Goal: Task Accomplishment & Management: Complete application form

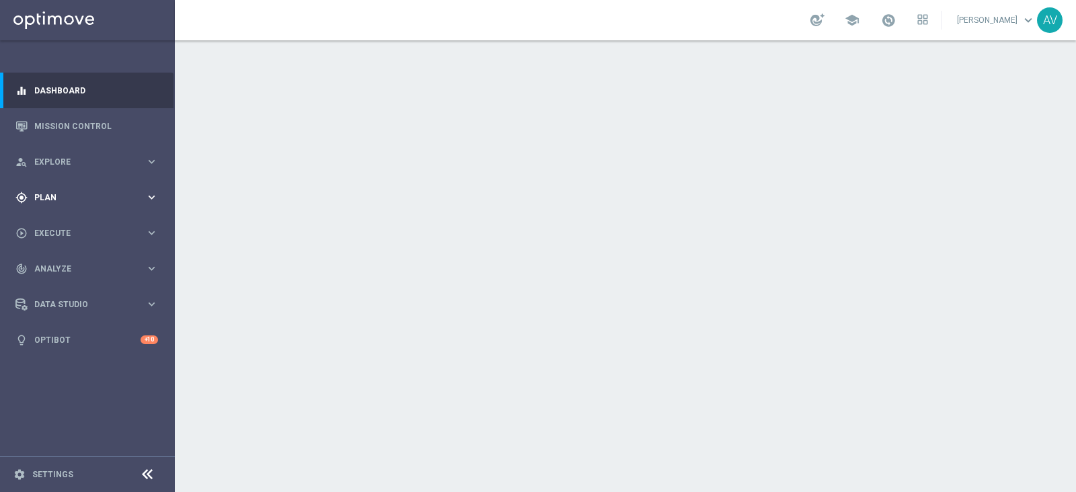
click at [47, 197] on span "Plan" at bounding box center [89, 198] width 111 height 8
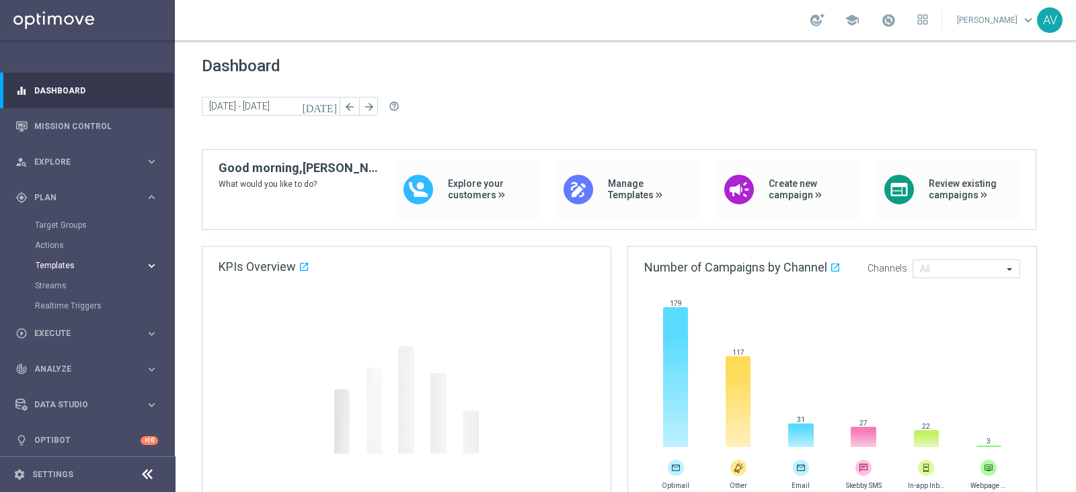
click at [68, 264] on span "Templates" at bounding box center [84, 266] width 96 height 8
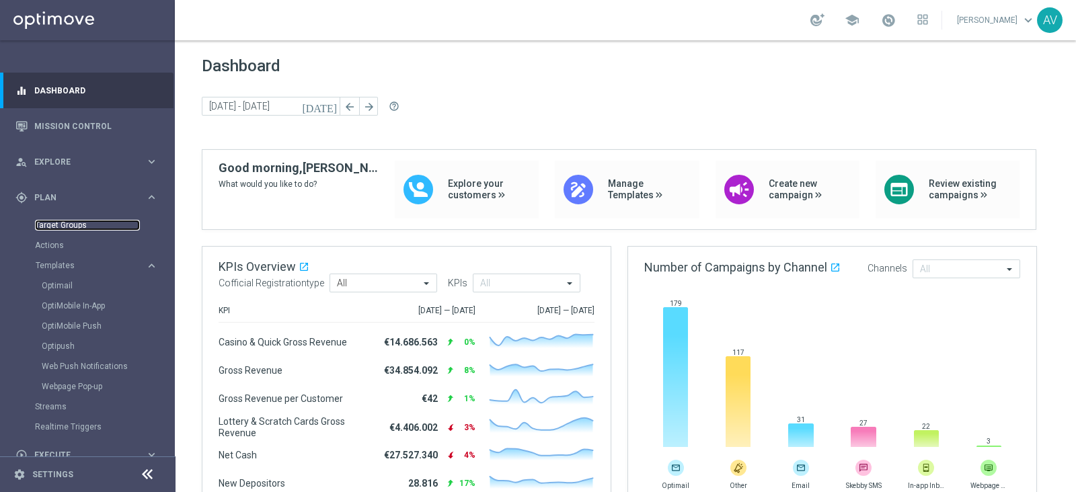
click at [63, 229] on link "Target Groups" at bounding box center [87, 225] width 105 height 11
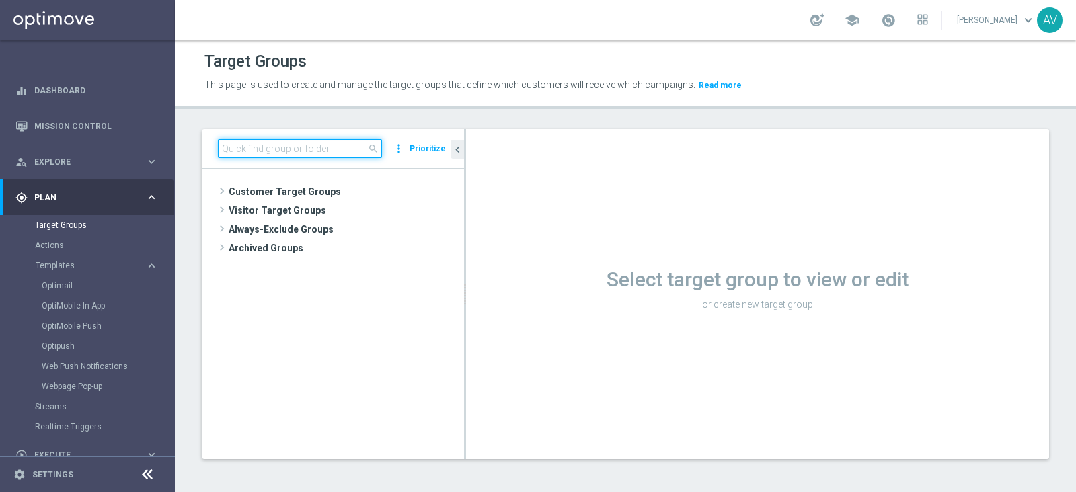
click at [253, 149] on input at bounding box center [300, 148] width 164 height 19
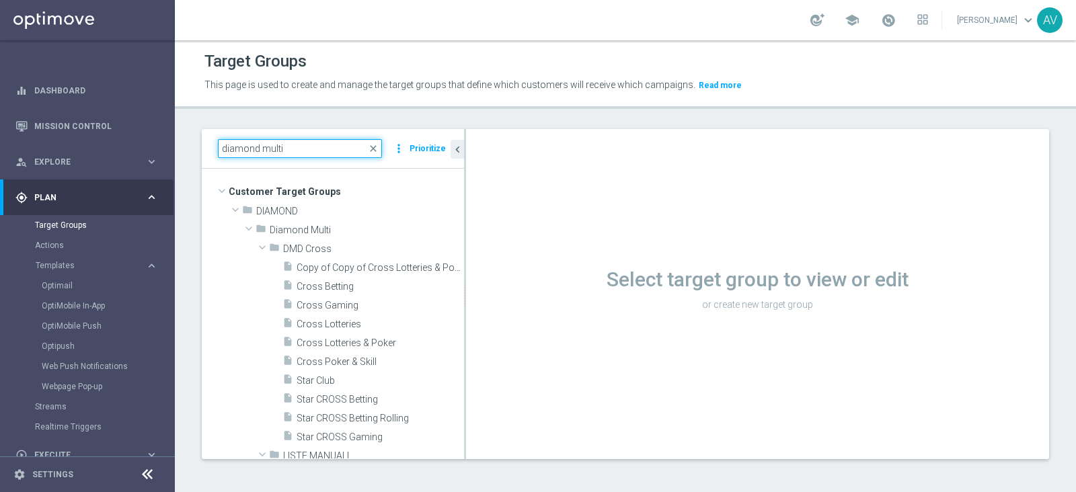
type input "diamond multi"
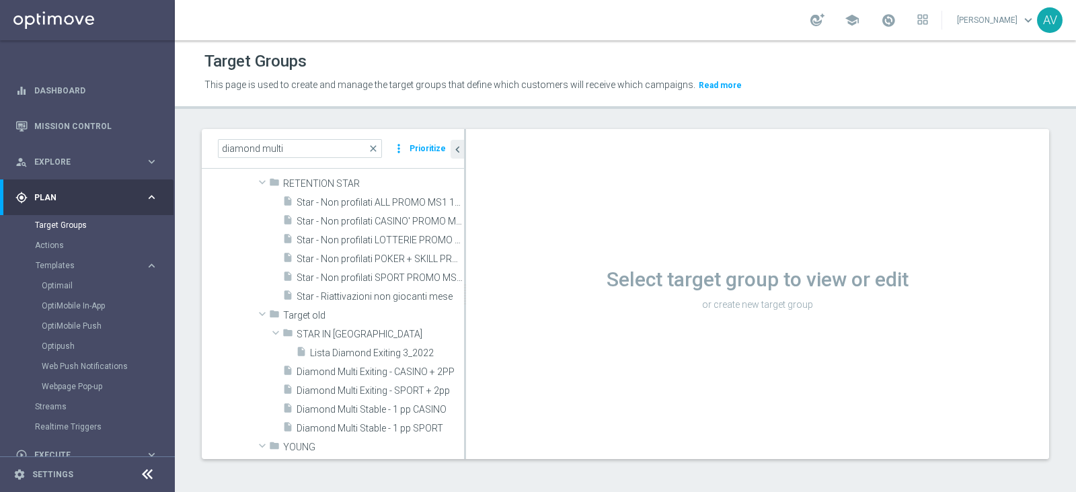
scroll to position [339, 0]
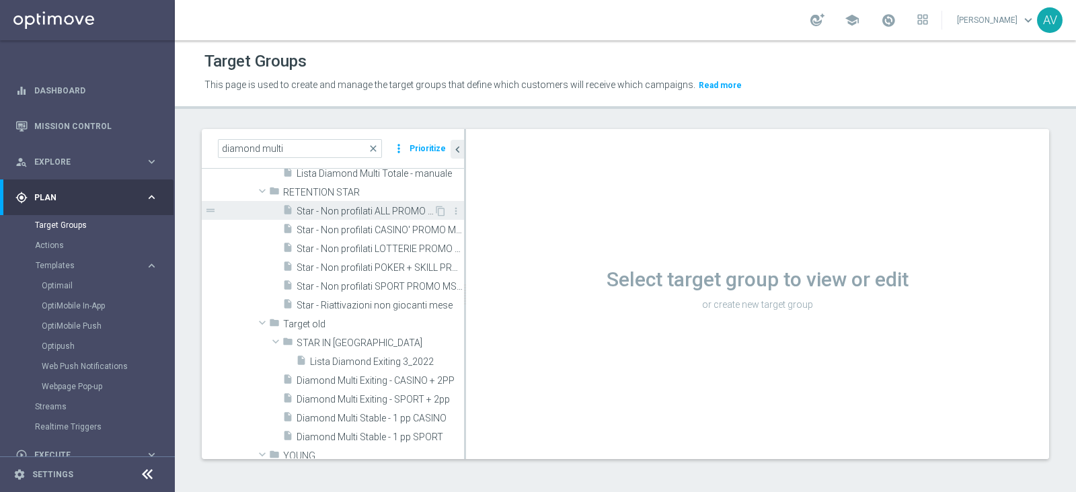
click at [344, 201] on div "insert_drive_file Star - Non profilati ALL PROMO MS1 1M (3m)" at bounding box center [357, 210] width 151 height 19
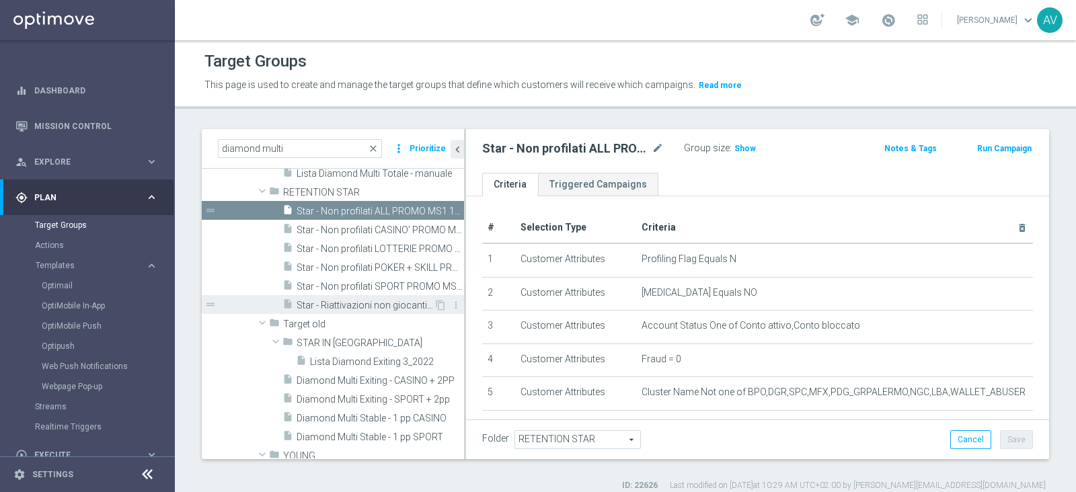
click at [311, 301] on span "Star - Riattivazioni non giocanti mese" at bounding box center [365, 305] width 137 height 11
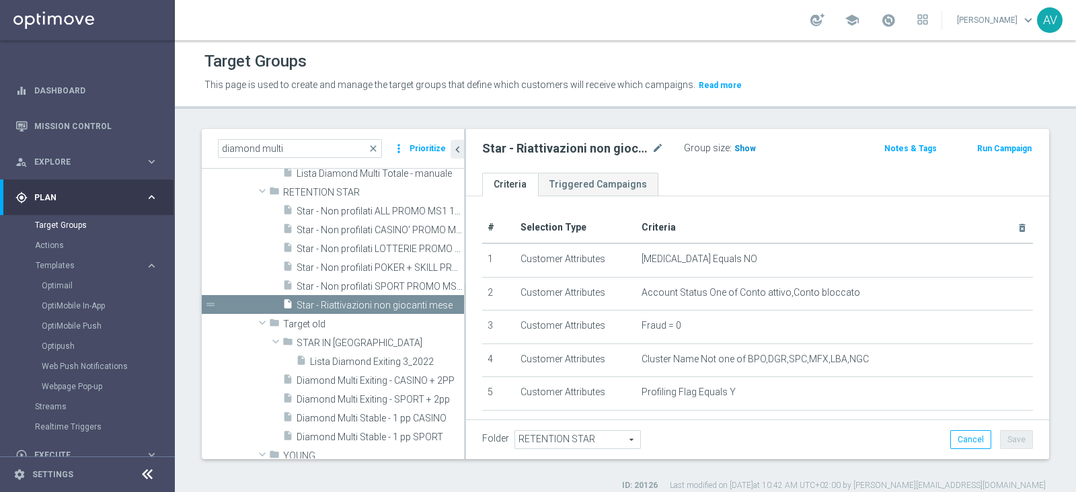
click at [744, 144] on span "Show" at bounding box center [745, 148] width 22 height 9
click at [387, 243] on span "Star - Non profilati LOTTERIE PROMO MS1 1M (3m)" at bounding box center [365, 248] width 137 height 11
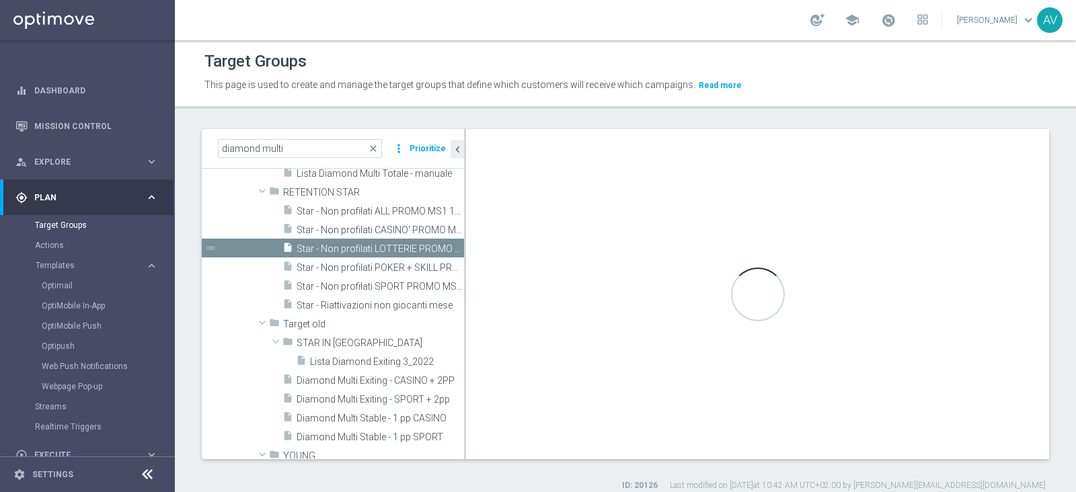
checkbox input "true"
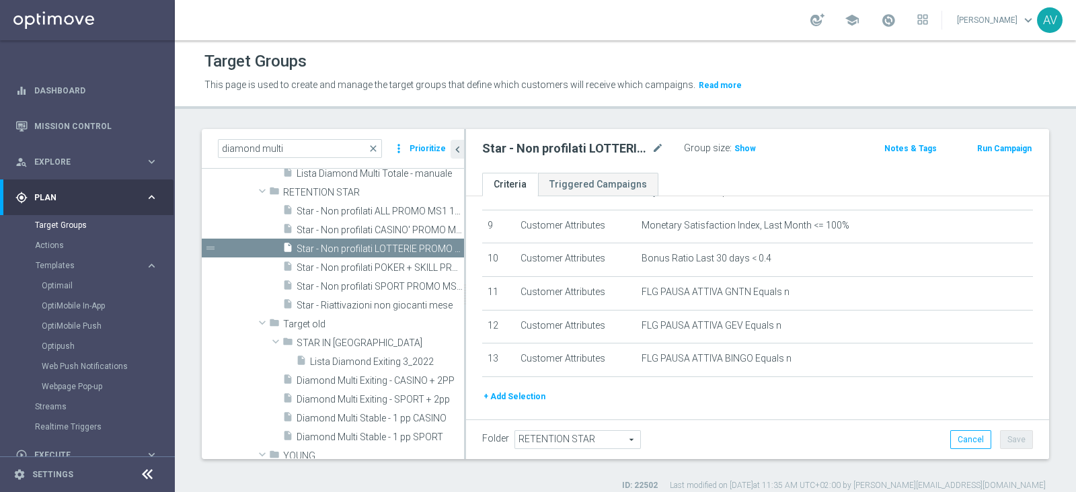
scroll to position [330, 0]
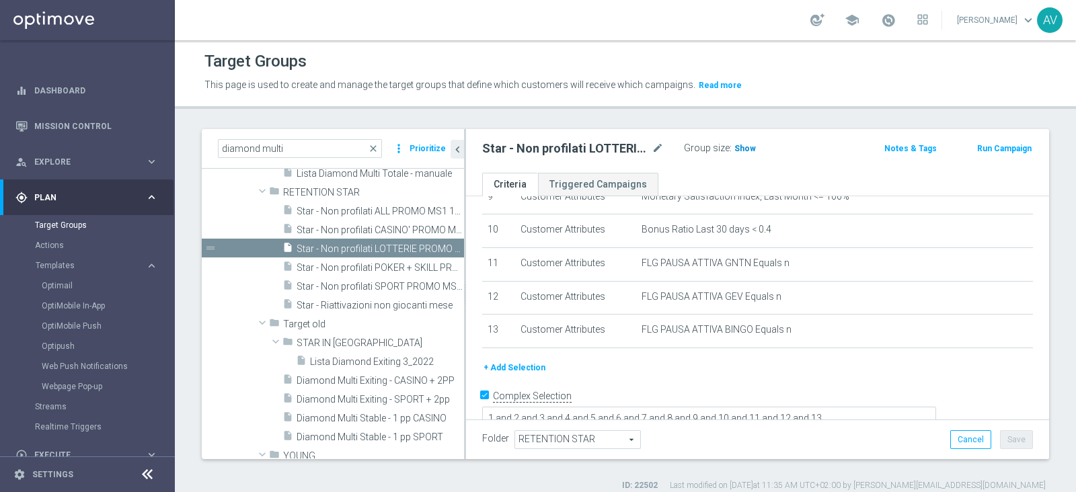
click at [743, 149] on span "Show" at bounding box center [745, 148] width 22 height 9
click at [740, 144] on span "398" at bounding box center [743, 150] width 17 height 13
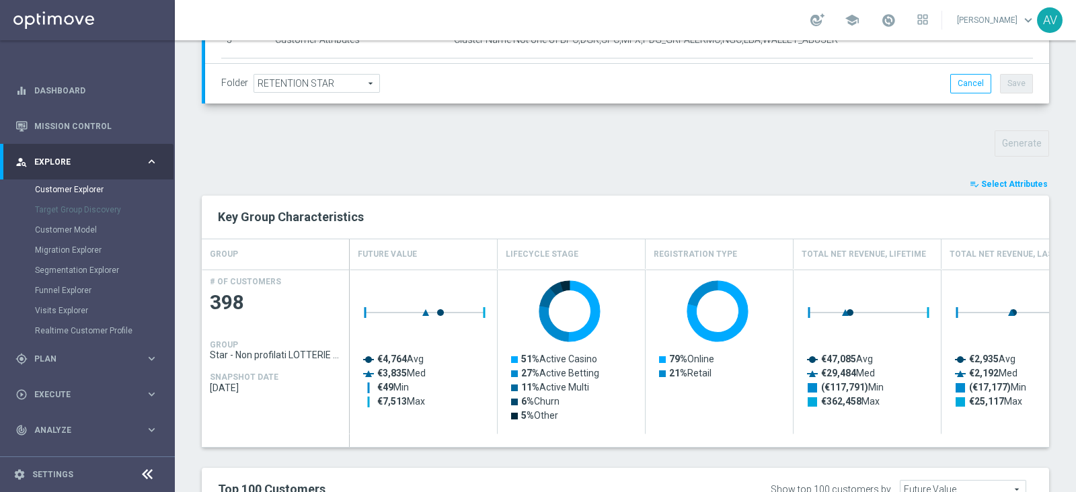
scroll to position [397, 0]
click at [997, 186] on span "Select Attributes" at bounding box center [1014, 184] width 67 height 9
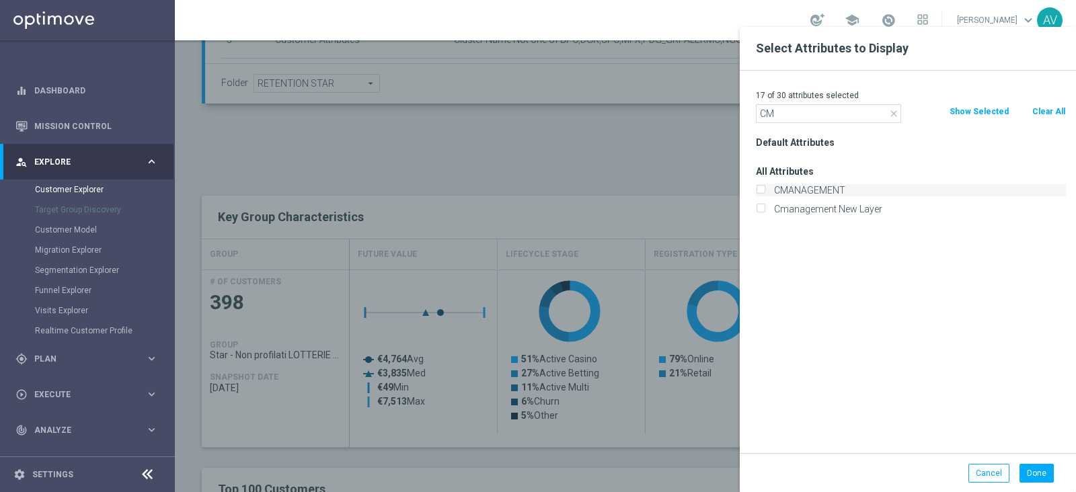
type input "CM"
click at [767, 190] on div "CMANAGEMENT" at bounding box center [911, 190] width 310 height 12
click at [760, 188] on input "CMANAGEMENT" at bounding box center [760, 192] width 9 height 9
checkbox input "true"
click at [1032, 464] on button "Done" at bounding box center [1036, 473] width 34 height 19
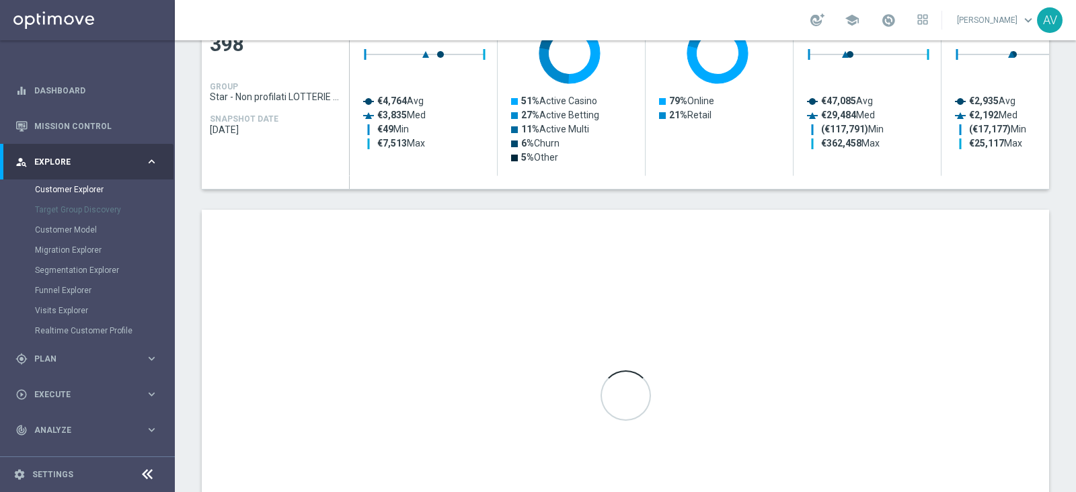
scroll to position [650, 0]
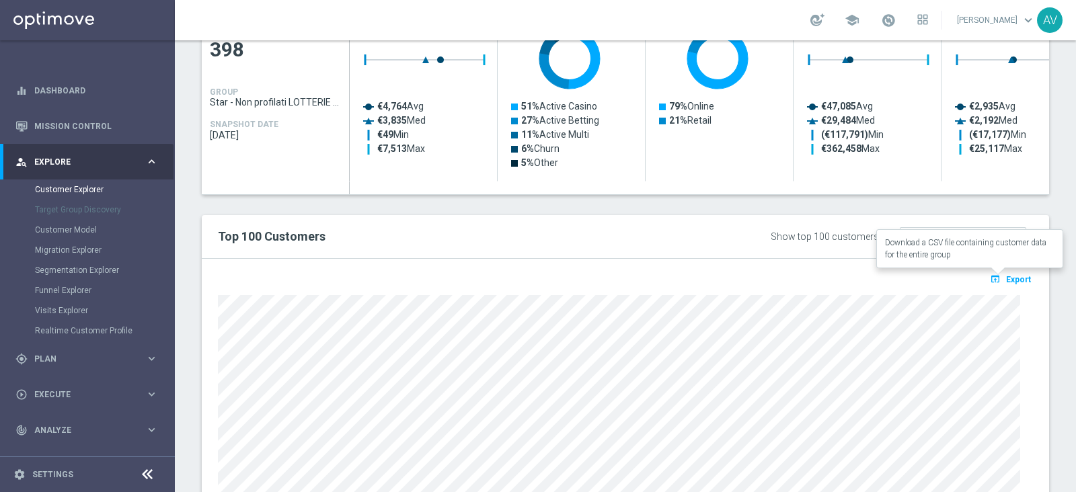
click at [1007, 279] on span "Export" at bounding box center [1018, 279] width 25 height 9
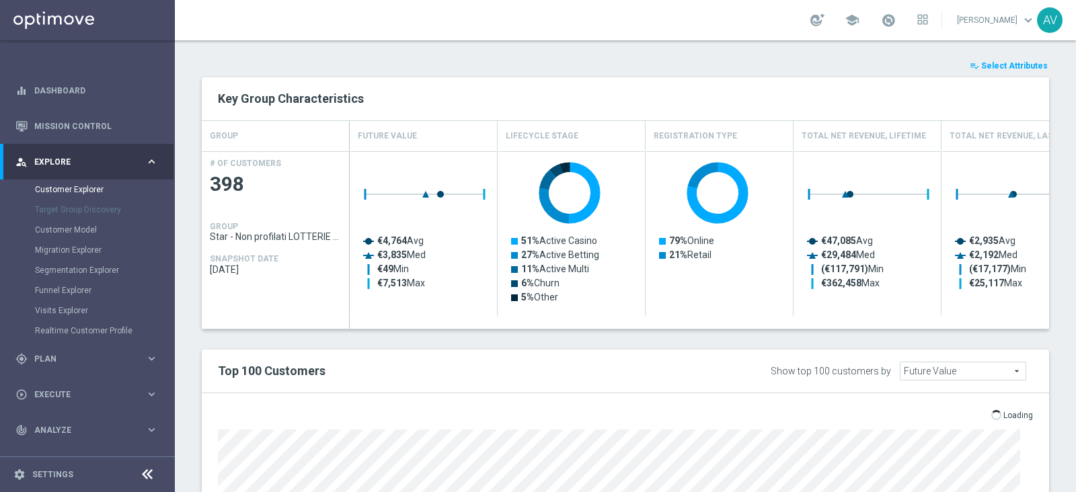
scroll to position [517, 0]
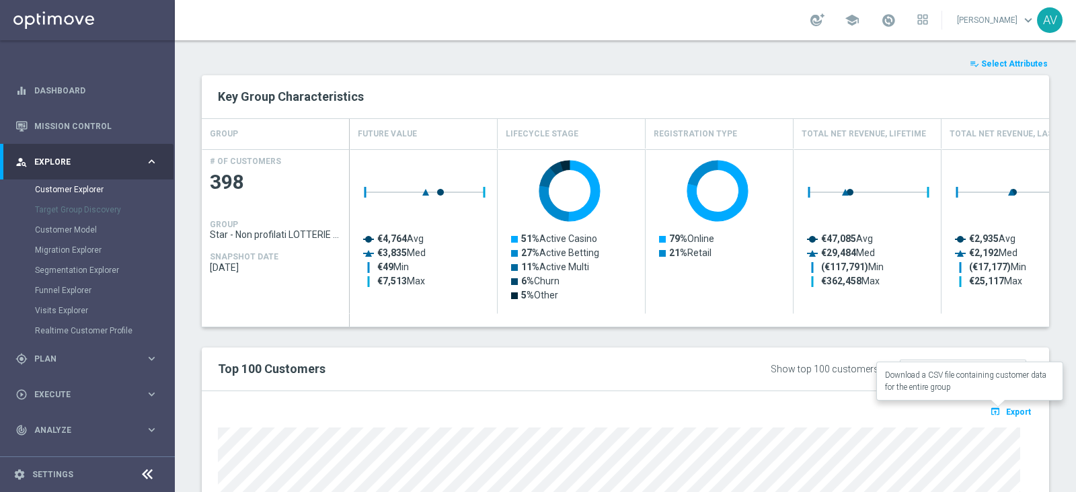
click at [1006, 408] on span "Export" at bounding box center [1018, 412] width 25 height 9
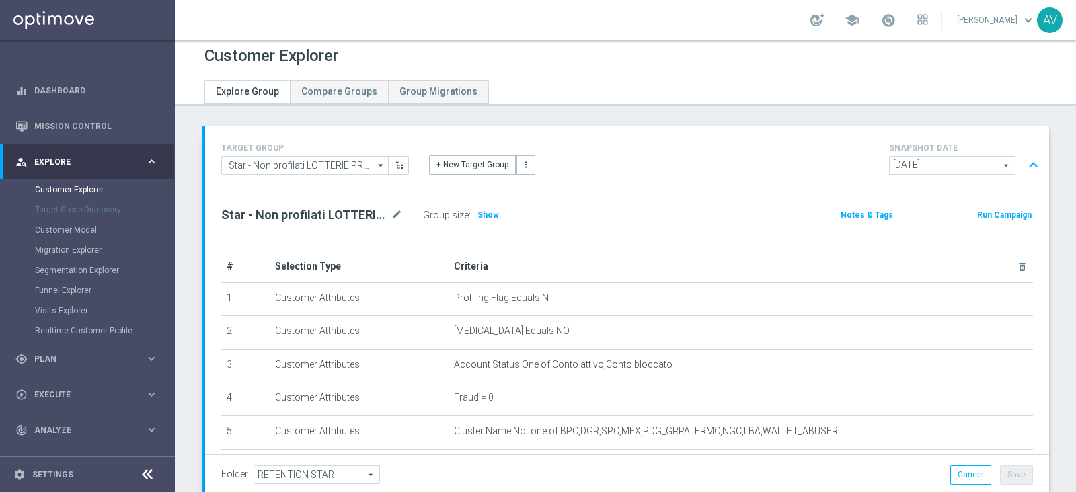
scroll to position [0, 0]
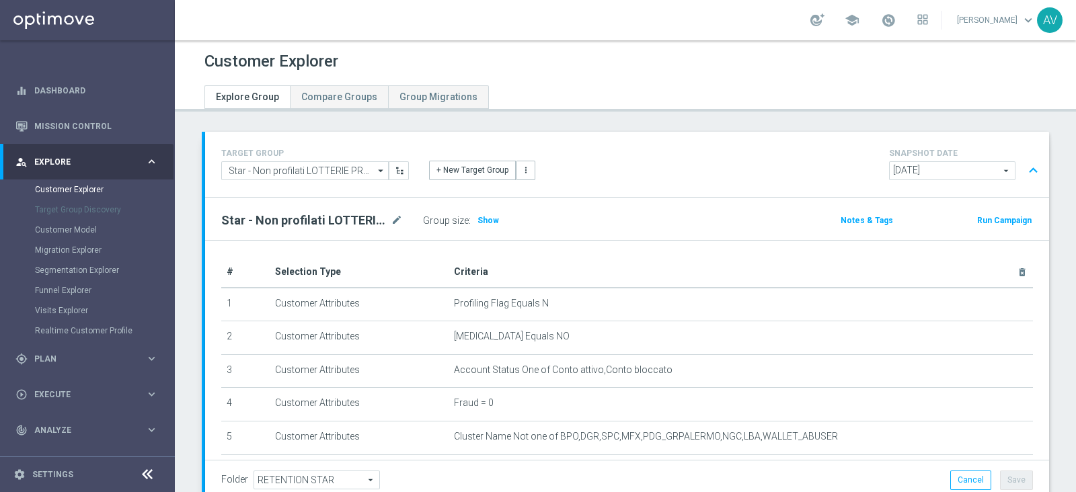
click at [979, 217] on button "Run Campaign" at bounding box center [1004, 220] width 57 height 15
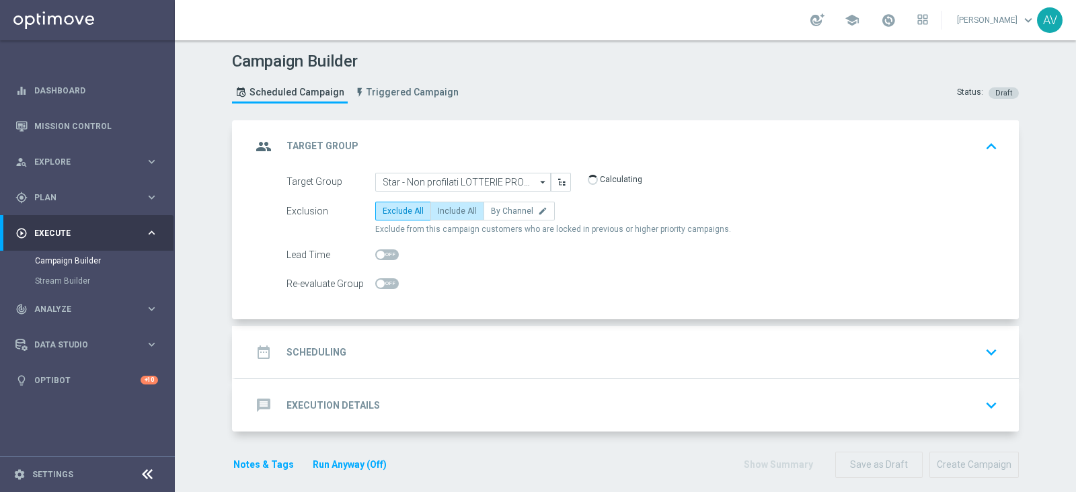
click at [438, 206] on span "Include All" at bounding box center [457, 210] width 39 height 9
click at [438, 209] on input "Include All" at bounding box center [442, 213] width 9 height 9
radio input "true"
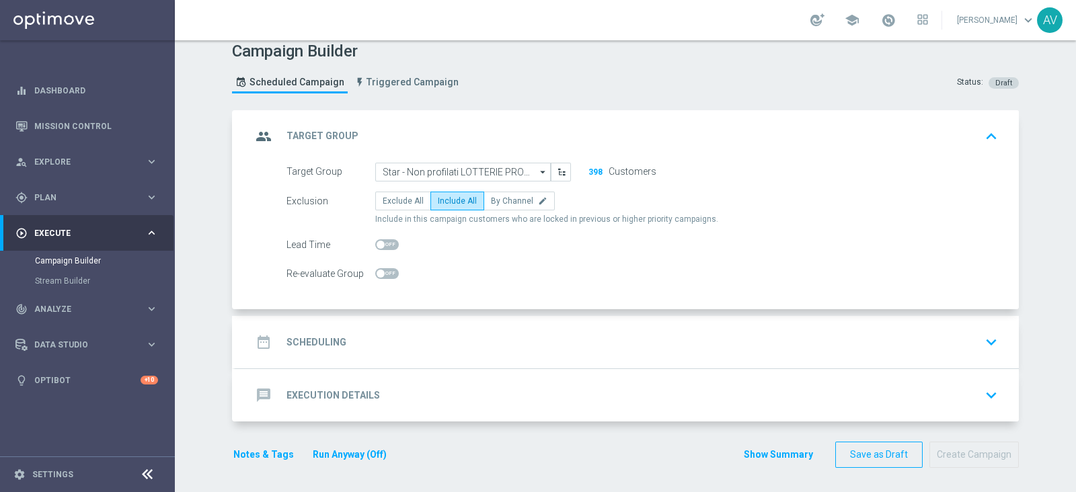
click at [253, 132] on icon "group" at bounding box center [264, 136] width 24 height 24
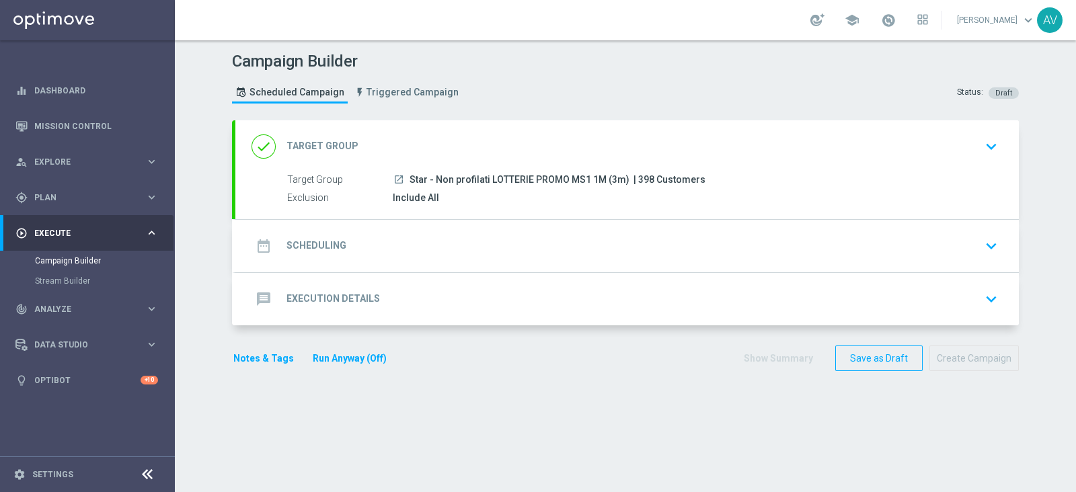
click at [252, 245] on icon "date_range" at bounding box center [264, 246] width 24 height 24
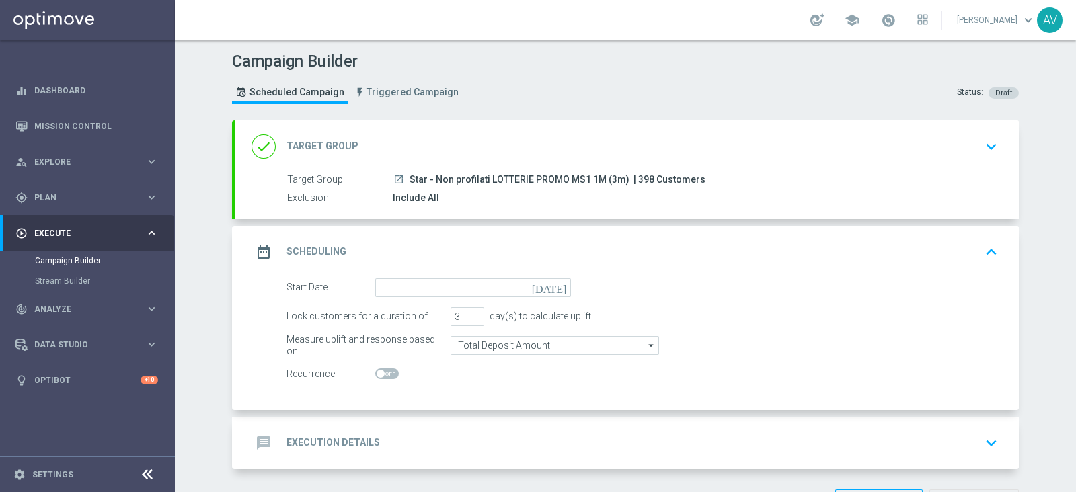
click at [555, 287] on icon "[DATE]" at bounding box center [552, 285] width 40 height 15
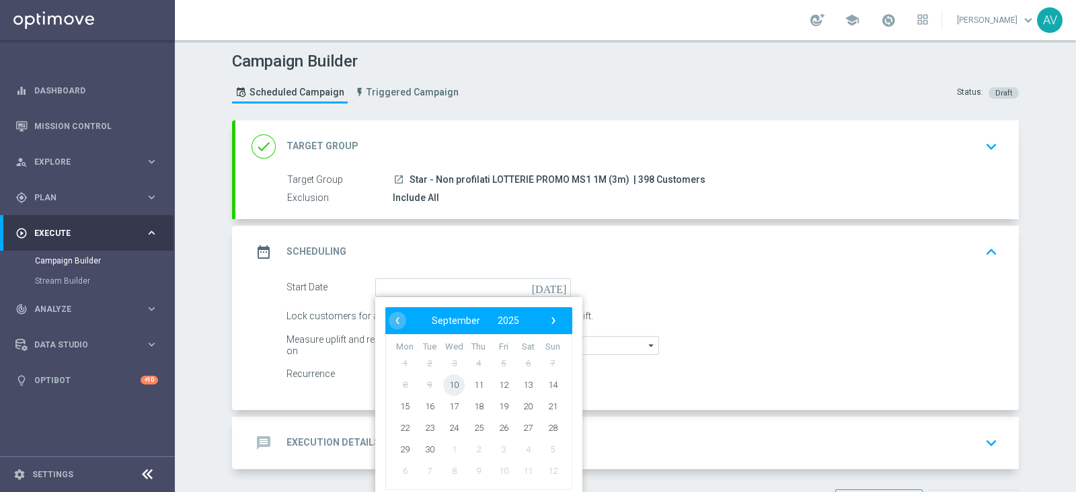
click at [453, 381] on span "10" at bounding box center [454, 385] width 22 height 22
type input "[DATE]"
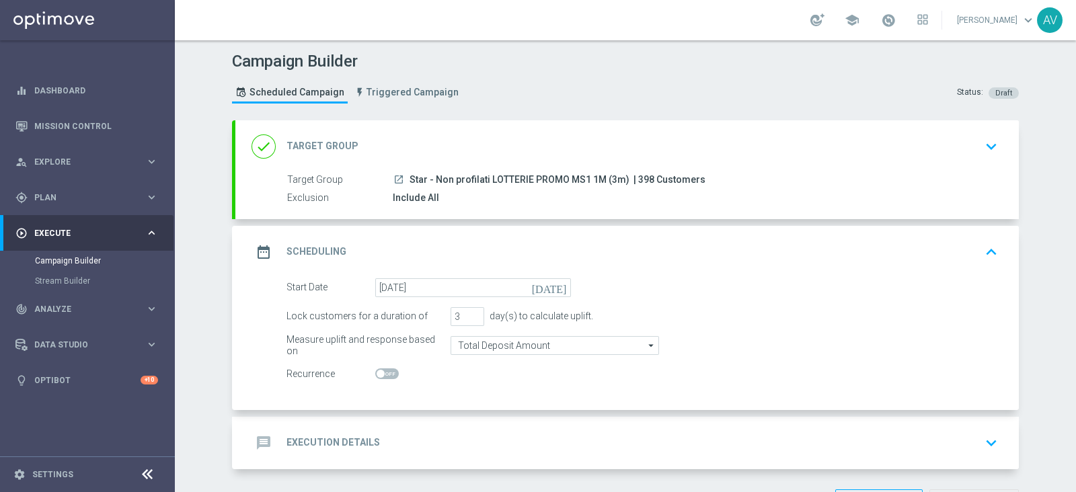
scroll to position [48, 0]
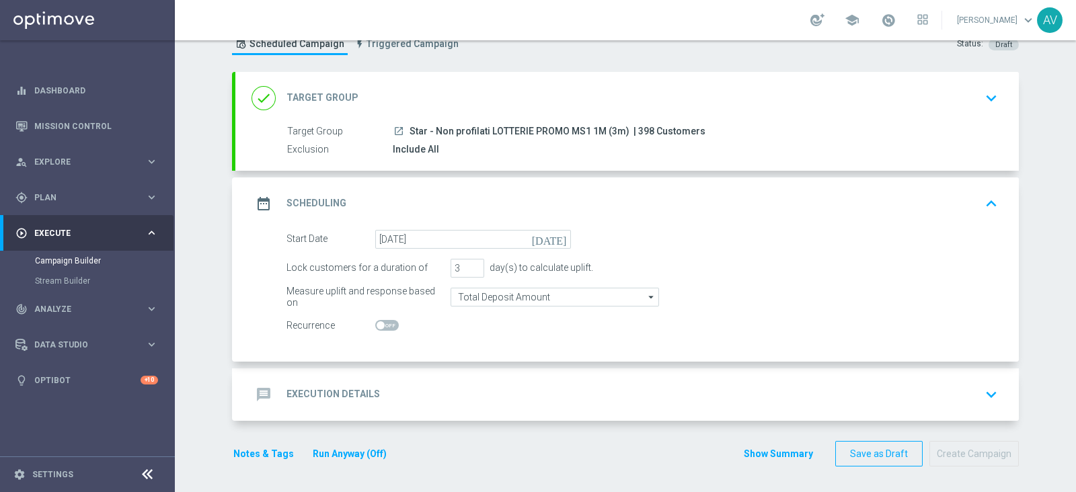
click at [256, 199] on icon "date_range" at bounding box center [264, 204] width 24 height 24
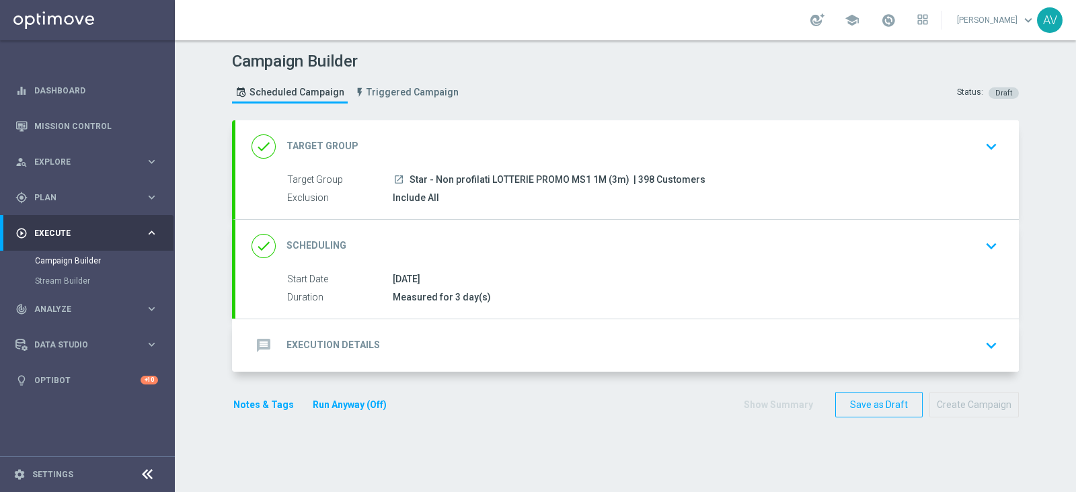
scroll to position [0, 0]
click at [252, 351] on icon "message" at bounding box center [264, 346] width 24 height 24
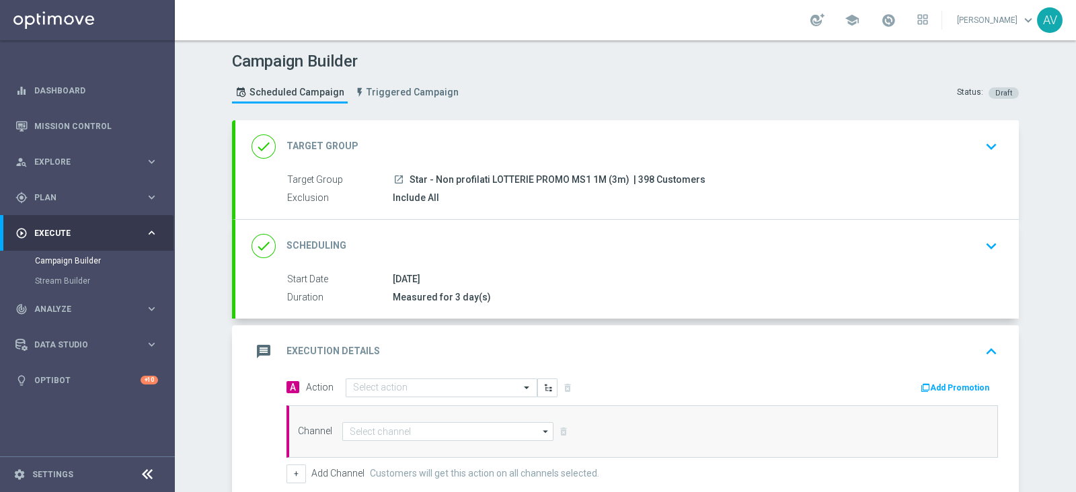
scroll to position [98, 0]
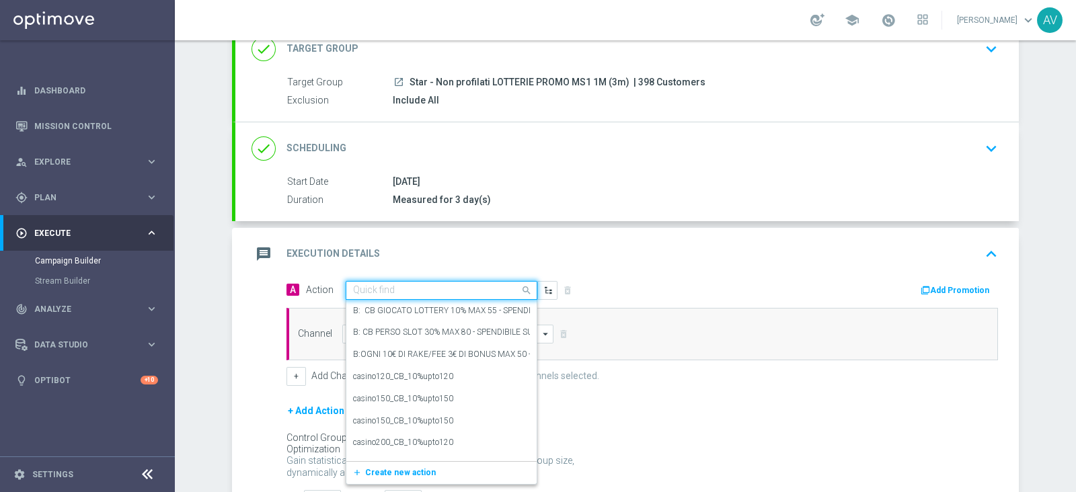
click at [451, 285] on input "text" at bounding box center [428, 290] width 150 height 11
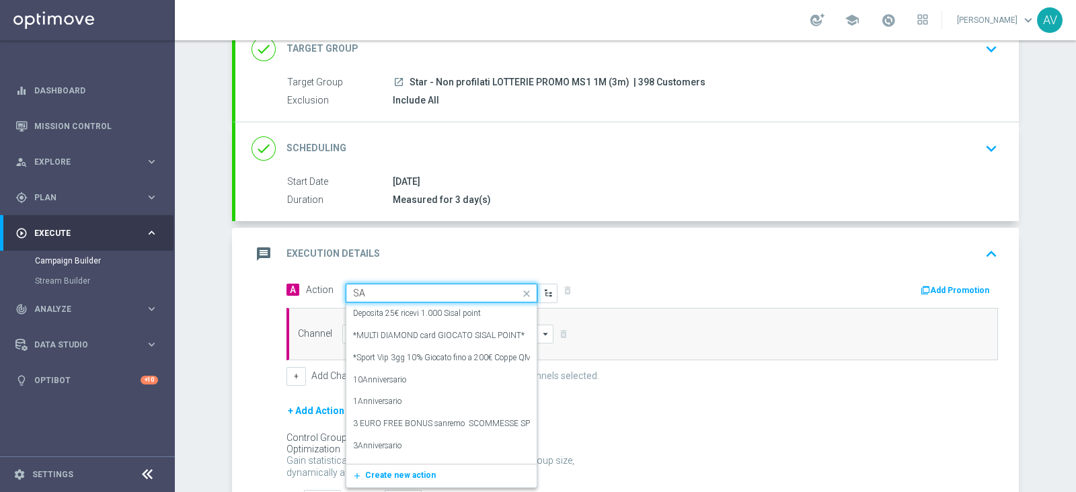
type input "S"
type input "STAR NO"
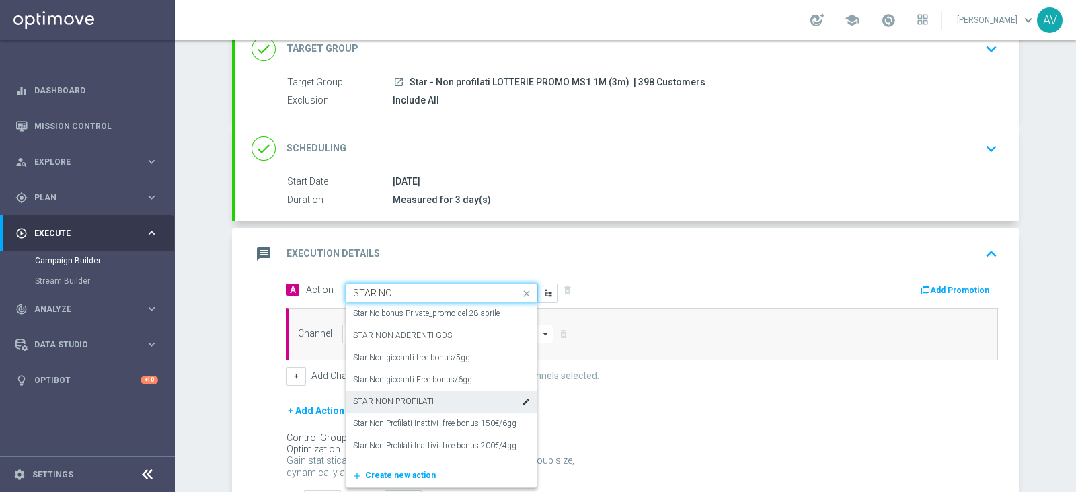
click at [412, 396] on label "STAR NON PROFILATI" at bounding box center [393, 401] width 81 height 11
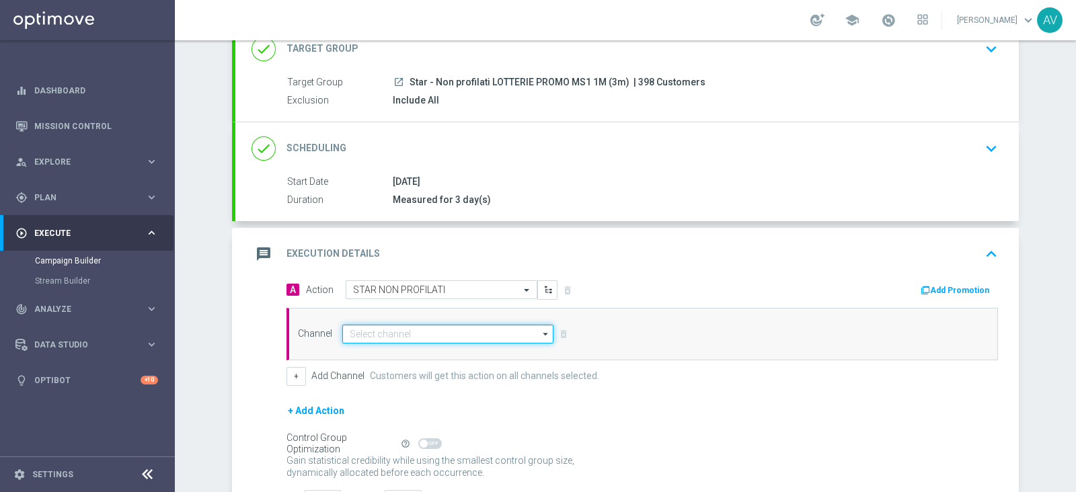
click at [427, 333] on input at bounding box center [447, 334] width 211 height 19
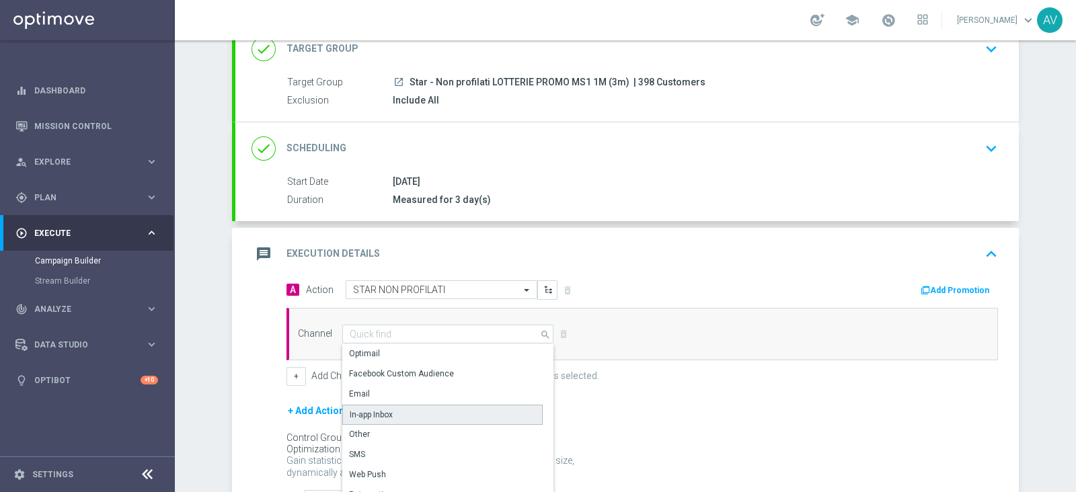
click at [357, 409] on div "In-app Inbox" at bounding box center [371, 415] width 43 height 12
type input "In-app Inbox"
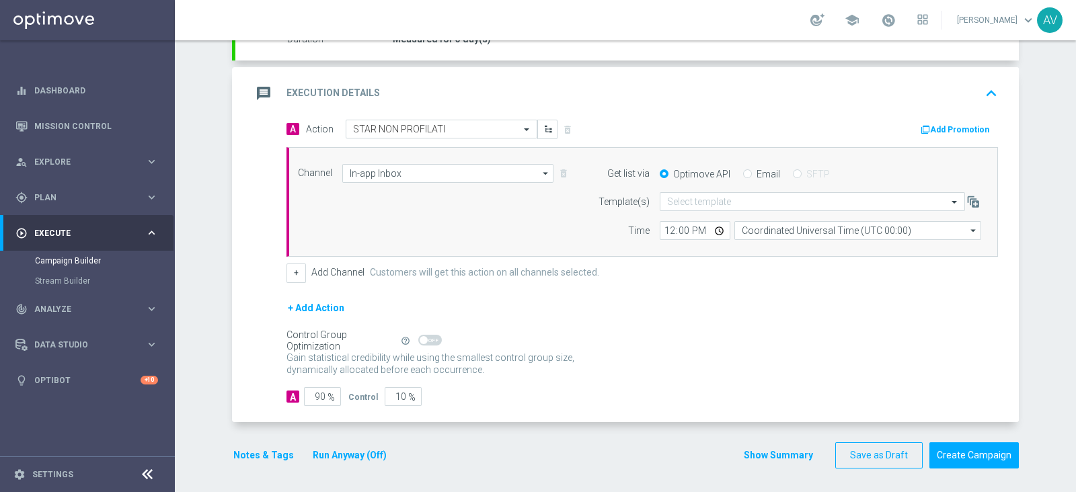
scroll to position [255, 0]
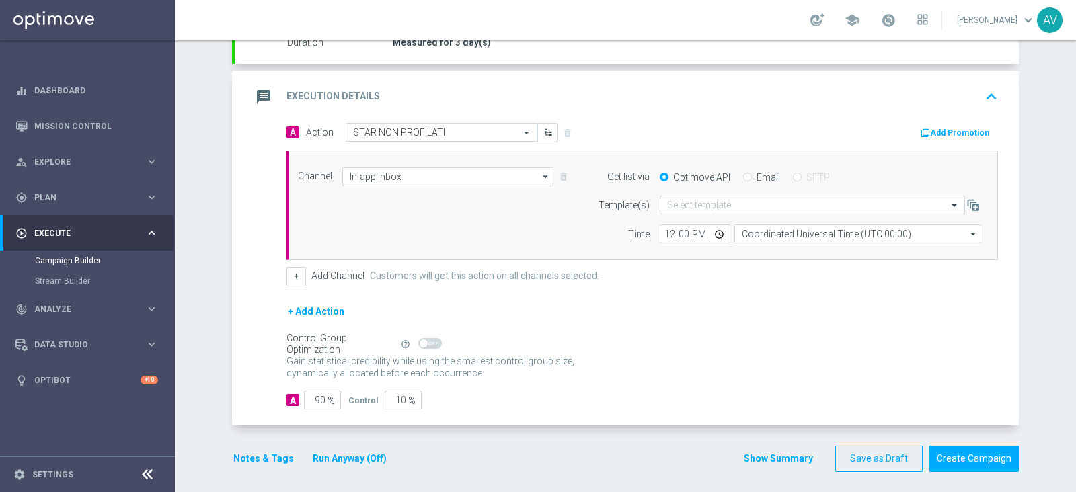
click at [747, 176] on div "Email" at bounding box center [761, 177] width 37 height 12
click at [743, 174] on input "Email" at bounding box center [747, 178] width 9 height 9
radio input "true"
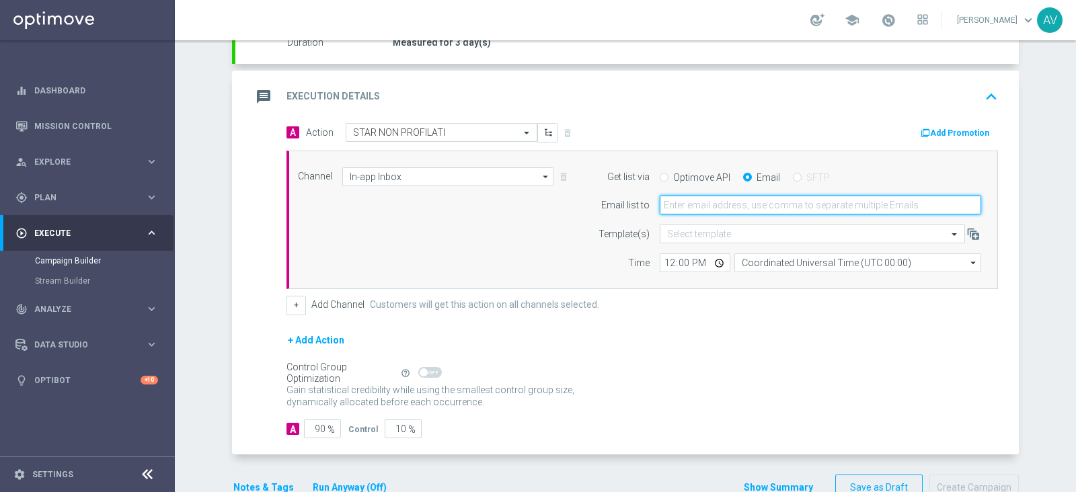
click at [744, 200] on input "email" at bounding box center [820, 205] width 321 height 19
type input "[PERSON_NAME][EMAIL_ADDRESS][DOMAIN_NAME]"
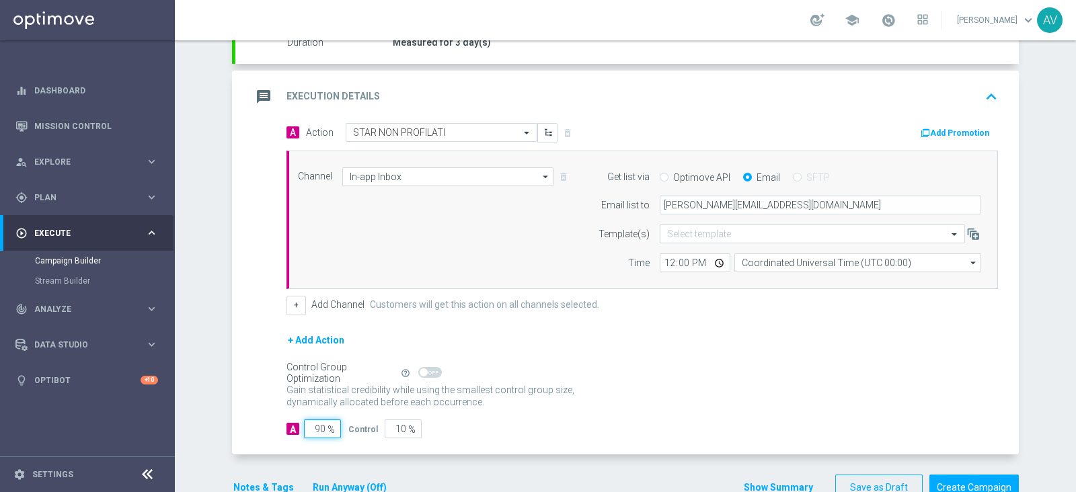
click at [319, 426] on input "90" at bounding box center [322, 429] width 37 height 19
type input "9"
type input "91"
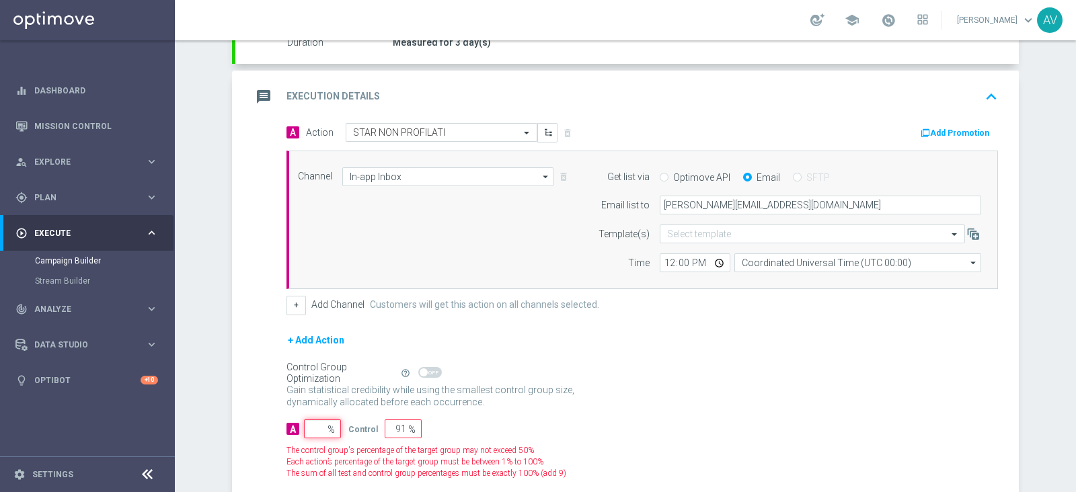
type input "100"
type input "1"
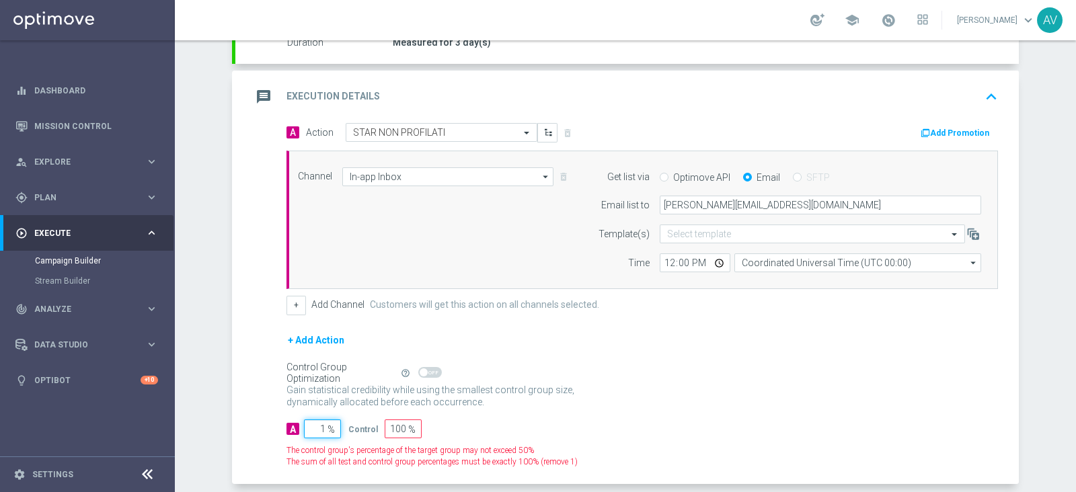
type input "99"
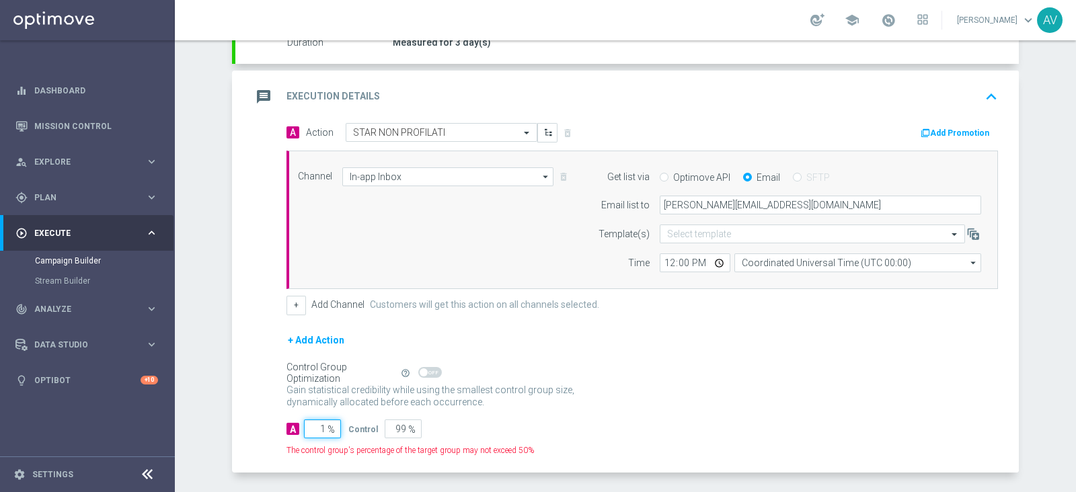
type input "10"
type input "90"
type input "100"
type input "0"
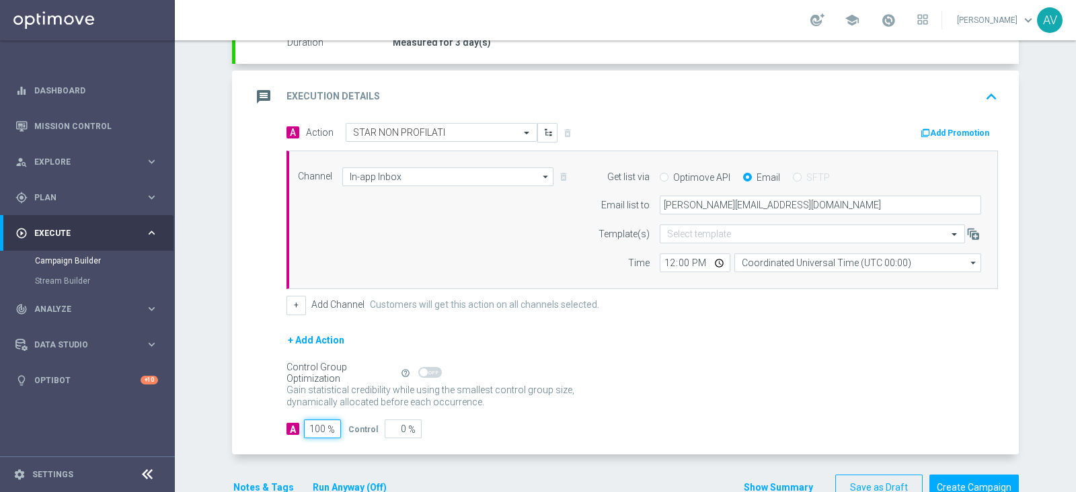
scroll to position [288, 0]
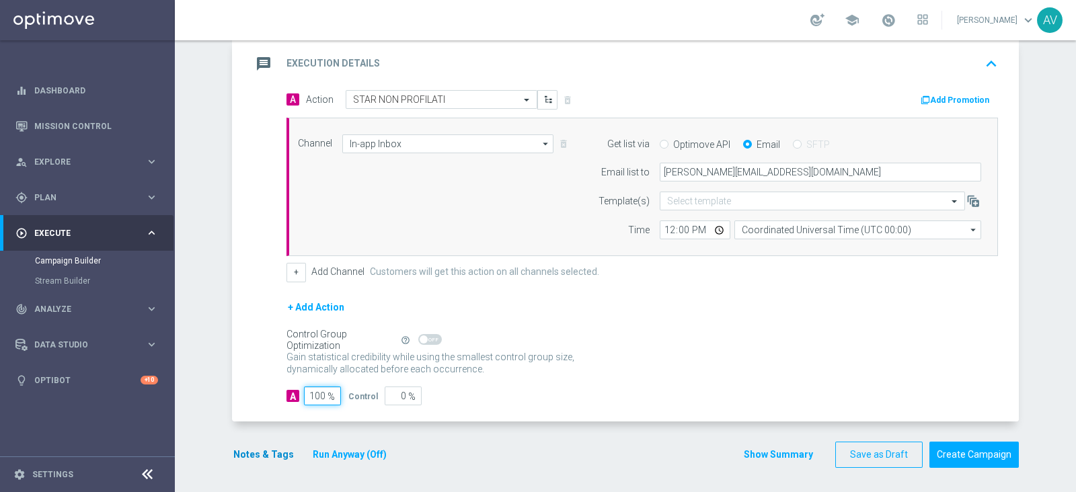
type input "100"
click at [255, 451] on button "Notes & Tags" at bounding box center [263, 455] width 63 height 17
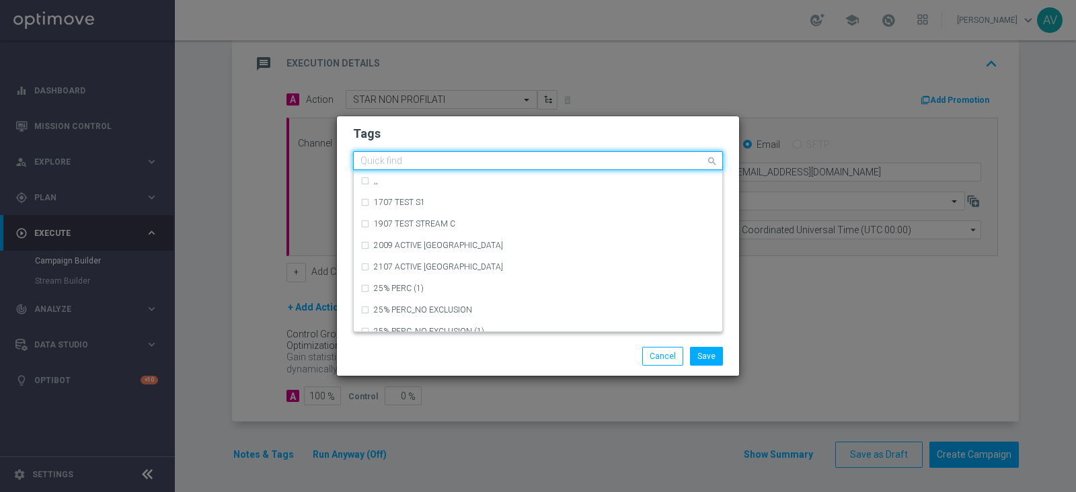
click at [373, 165] on input "text" at bounding box center [532, 161] width 345 height 11
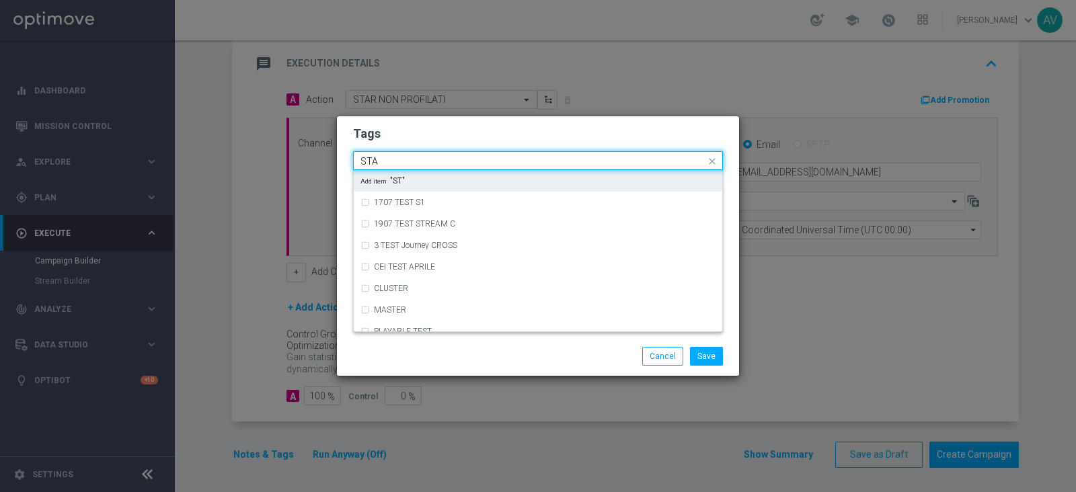
type input "STAR"
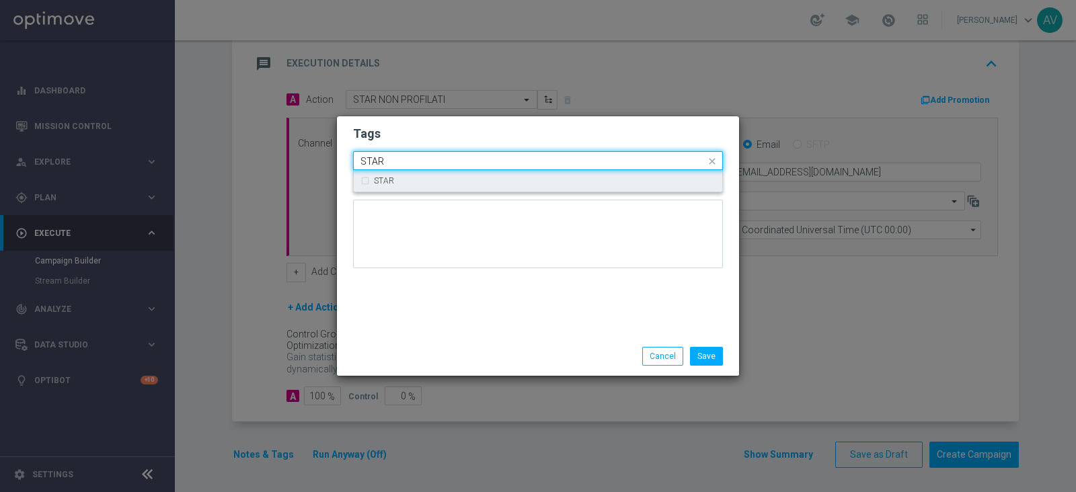
click at [393, 156] on input "STAR" at bounding box center [532, 161] width 345 height 11
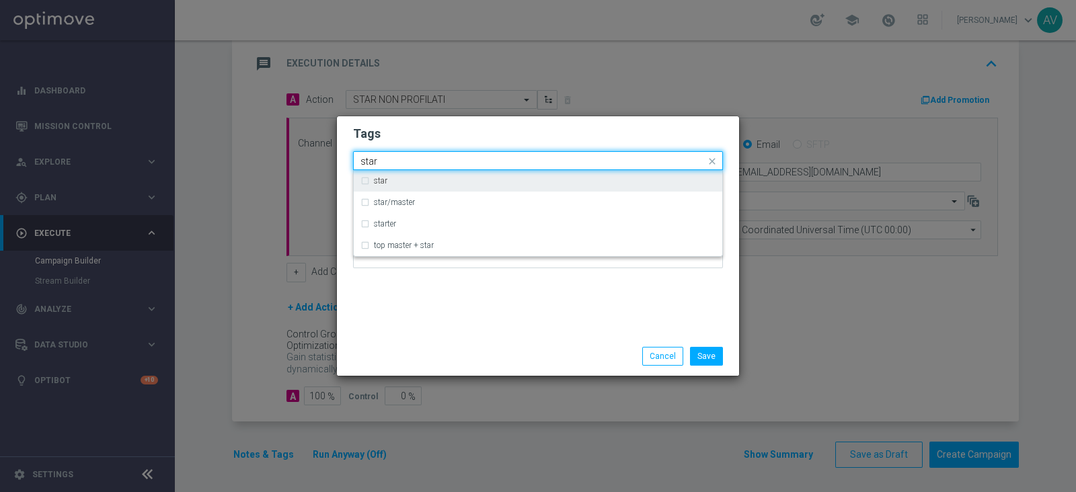
click at [366, 178] on div "star" at bounding box center [537, 181] width 355 height 22
type input "star"
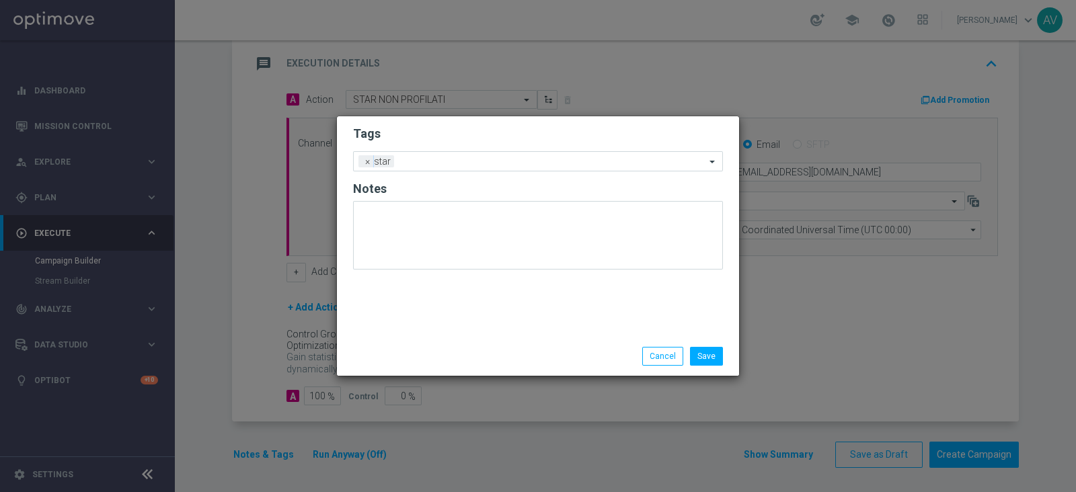
click at [526, 344] on div "Save Cancel" at bounding box center [538, 356] width 402 height 39
click at [471, 157] on input "text" at bounding box center [552, 162] width 306 height 11
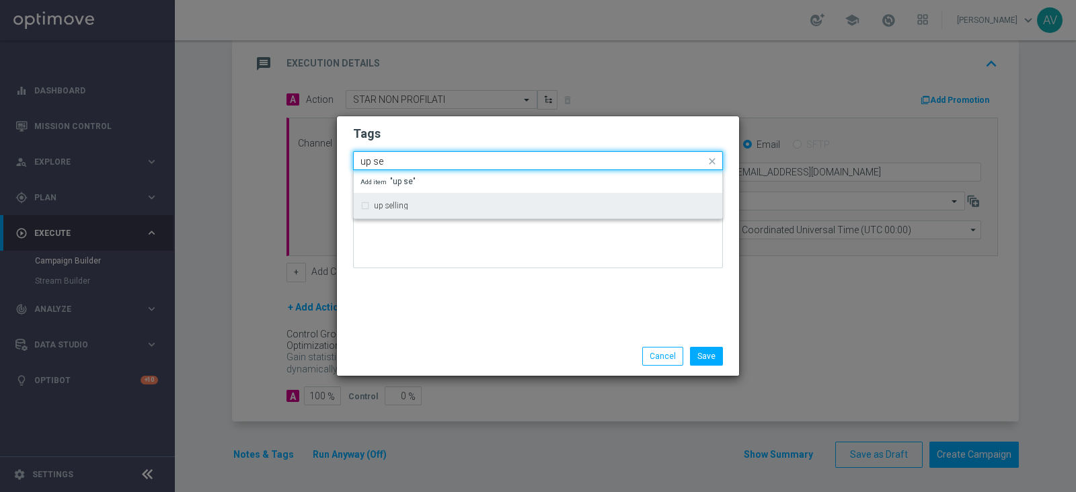
click at [388, 206] on label "up selling" at bounding box center [391, 206] width 34 height 8
type input "up se"
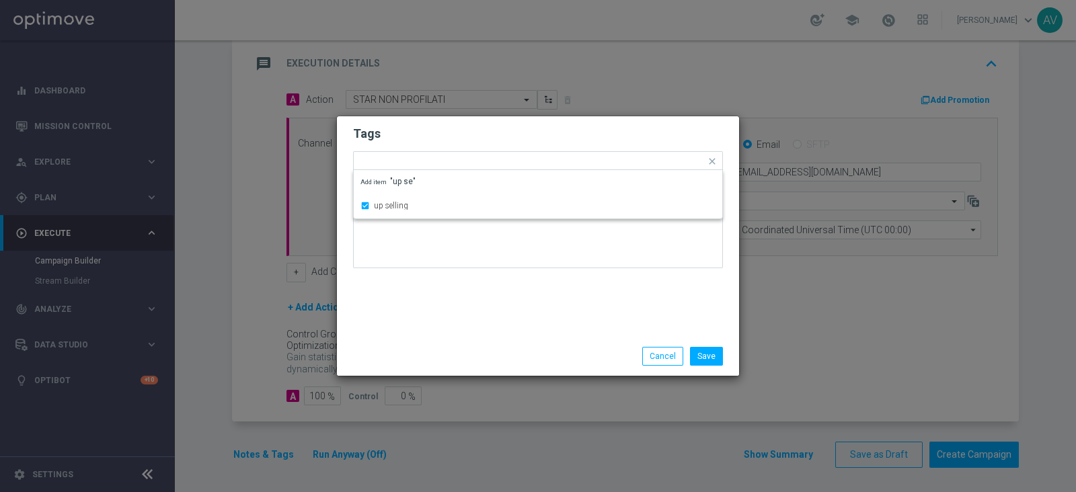
click at [425, 292] on div "Tags Quick find × star × up selling up selling Add item "up se" Notes" at bounding box center [538, 226] width 402 height 221
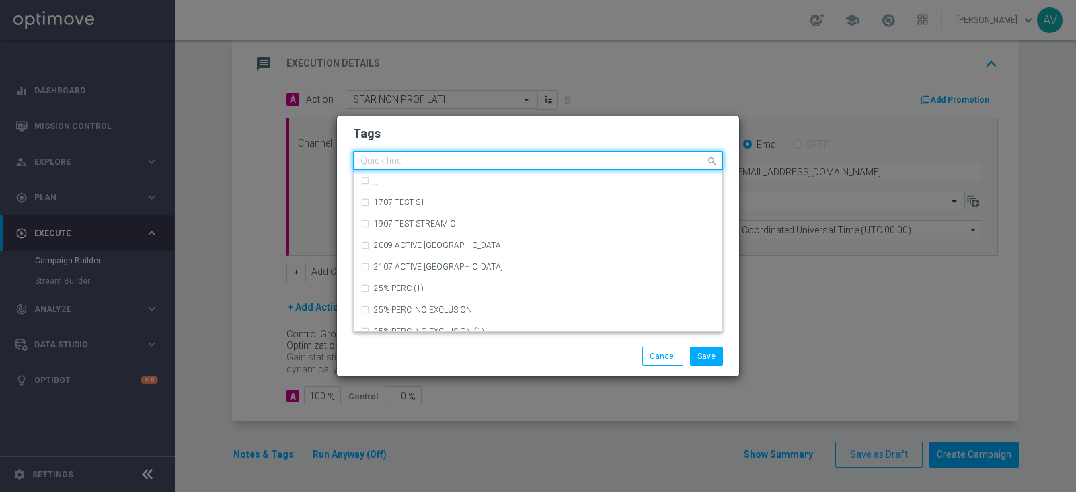
click at [504, 165] on input "text" at bounding box center [532, 161] width 345 height 11
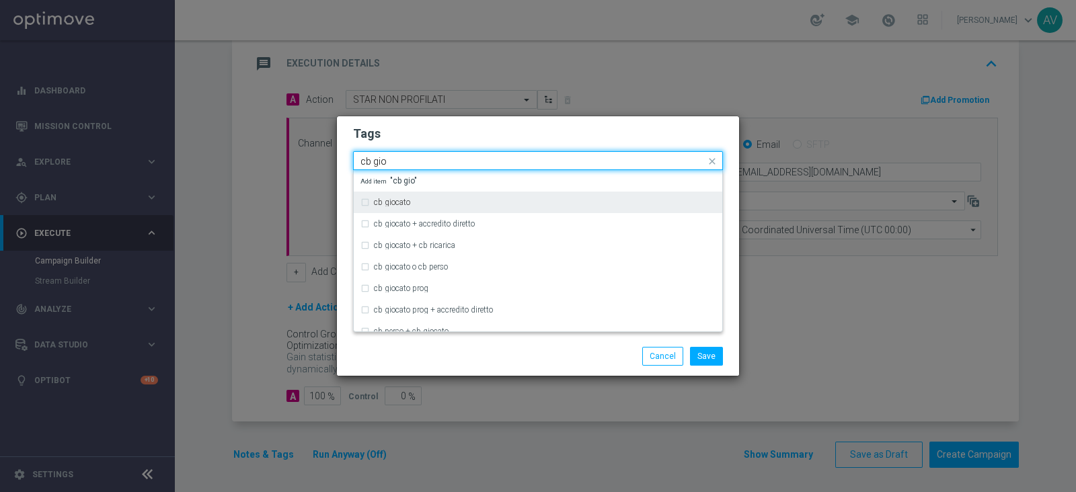
click at [397, 200] on label "cb giocato" at bounding box center [392, 202] width 36 height 8
type input "cb gio"
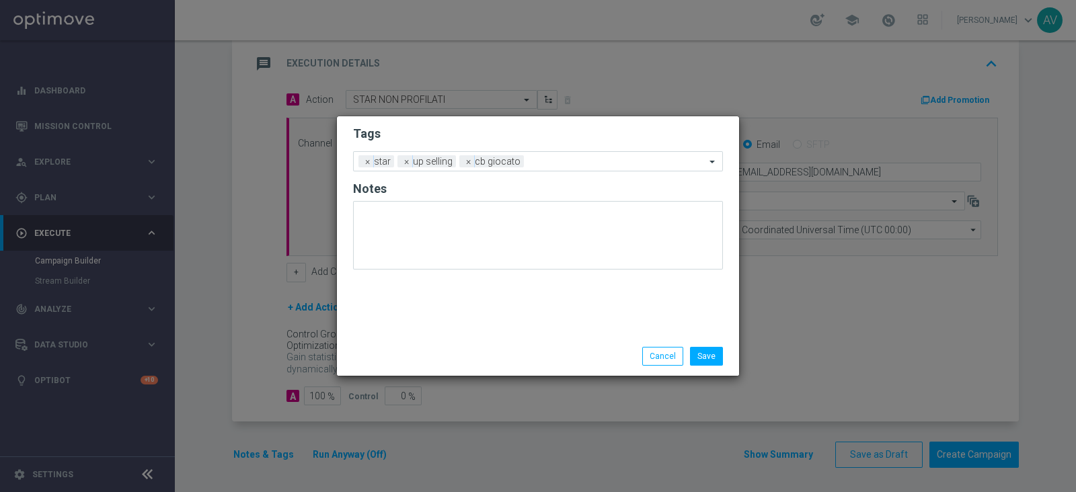
click at [534, 354] on div "Save Cancel" at bounding box center [603, 356] width 260 height 19
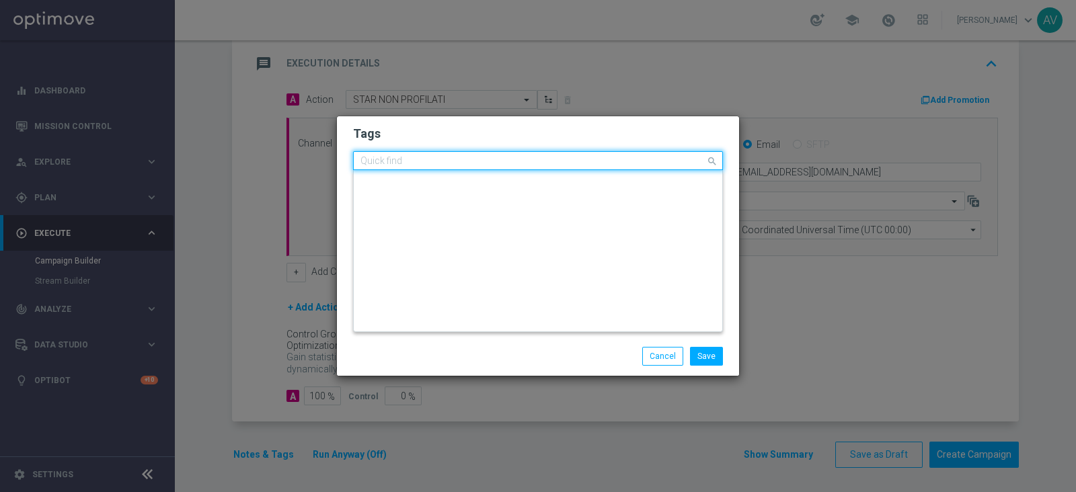
scroll to position [0, 0]
click at [574, 170] on ng-select "Quick find × star × up selling × cb giocato CASINO_PND (2) CASINO_PND_new casin…" at bounding box center [538, 160] width 370 height 19
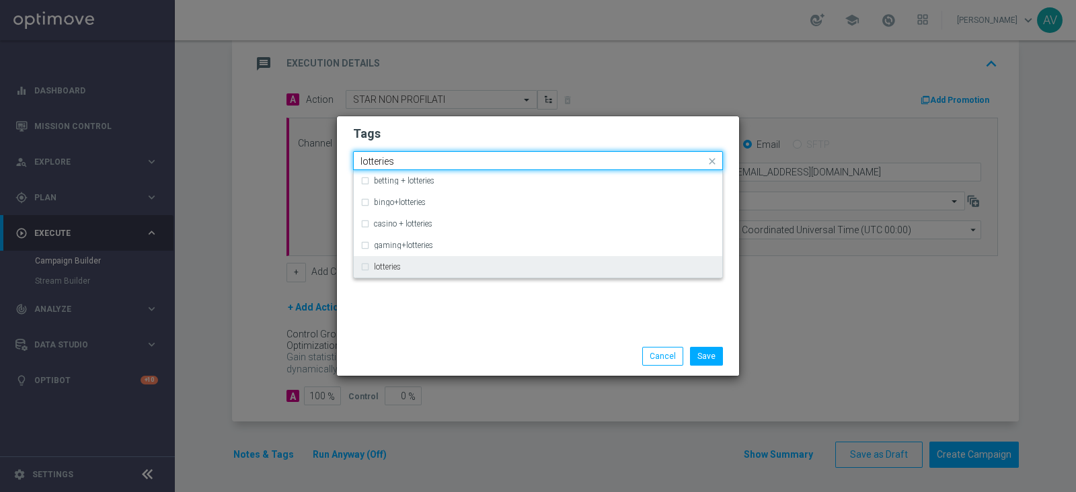
click at [381, 268] on label "lotteries" at bounding box center [387, 267] width 27 height 8
type input "lotteries"
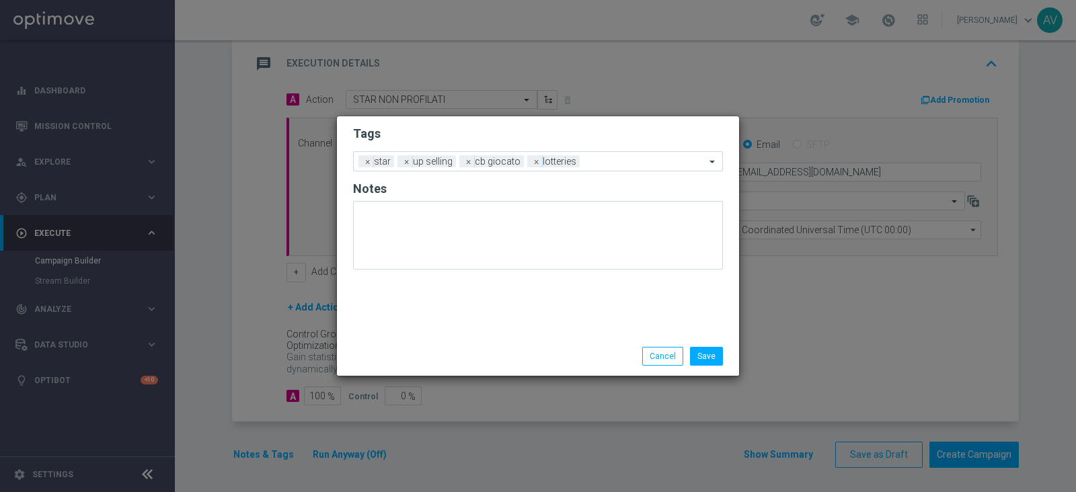
click at [454, 311] on div "Tags Add a new tag × star × up selling × cb giocato × lotteries Notes" at bounding box center [538, 226] width 402 height 221
click at [606, 163] on input "text" at bounding box center [645, 162] width 120 height 11
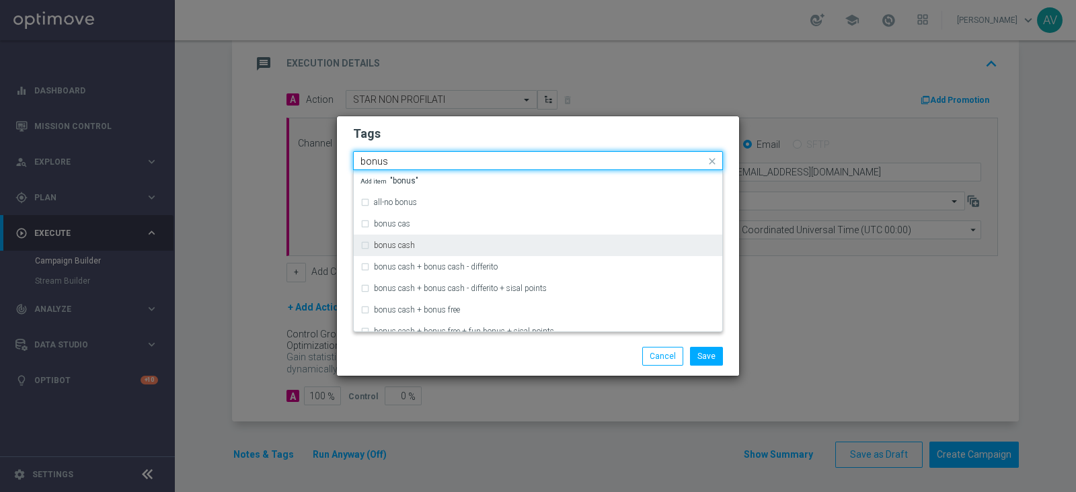
click at [419, 241] on div "bonus cash" at bounding box center [545, 245] width 342 height 8
type input "bonus"
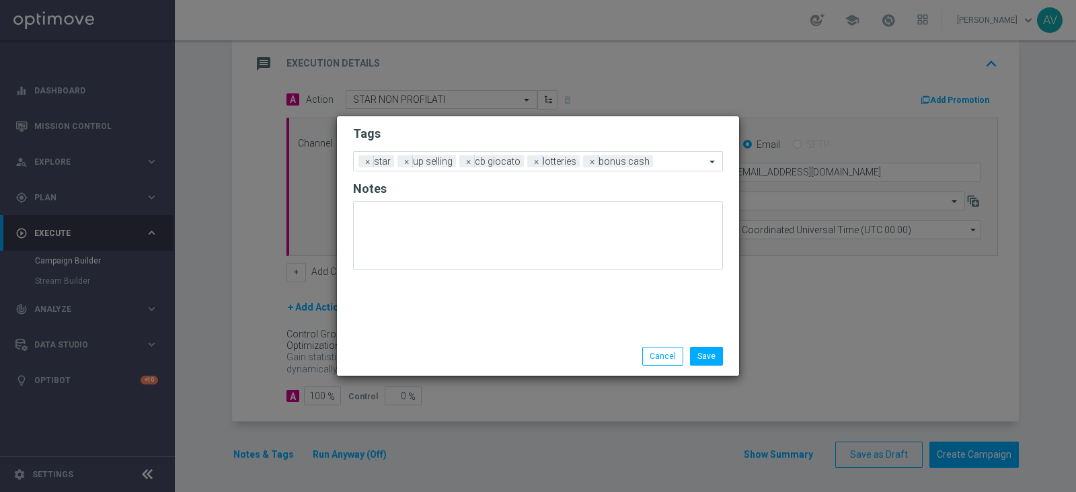
click at [558, 350] on div "Save Cancel" at bounding box center [603, 356] width 260 height 19
click at [715, 353] on button "Save" at bounding box center [706, 356] width 33 height 19
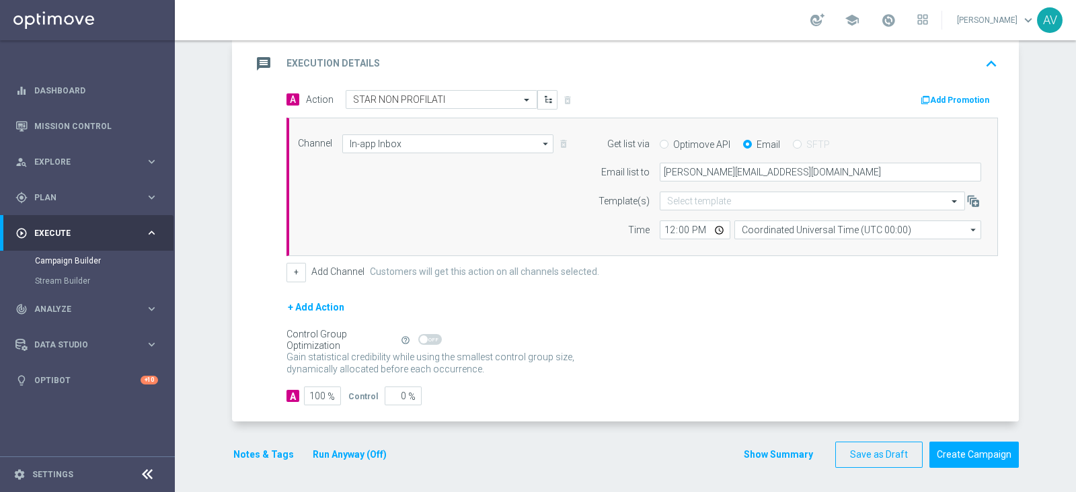
click at [265, 53] on icon "message" at bounding box center [264, 64] width 24 height 24
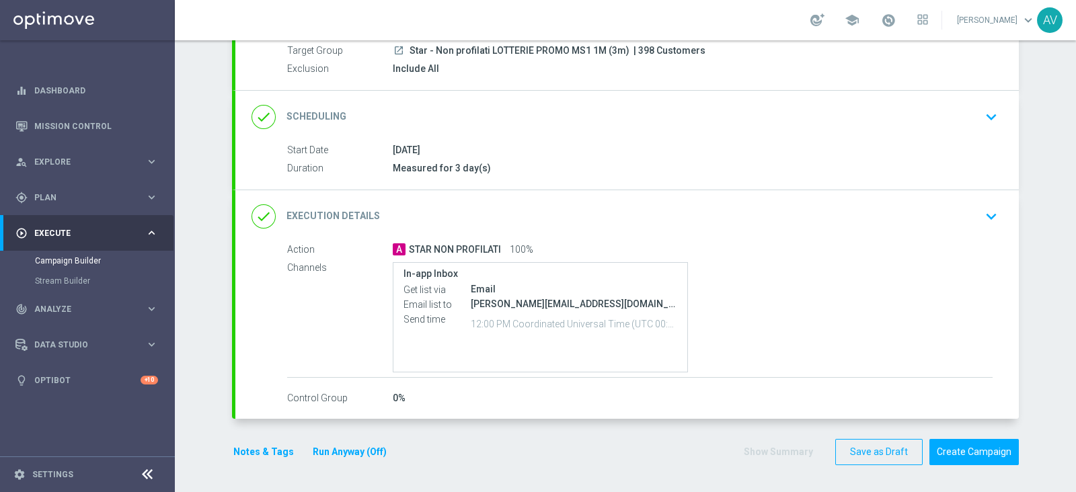
scroll to position [128, 0]
click at [955, 449] on button "Create Campaign" at bounding box center [973, 454] width 89 height 26
